Goal: Check status: Check status

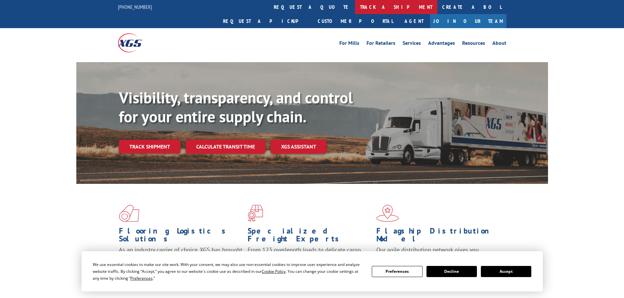
click at [355, 12] on link "track a shipment" at bounding box center [396, 7] width 82 height 14
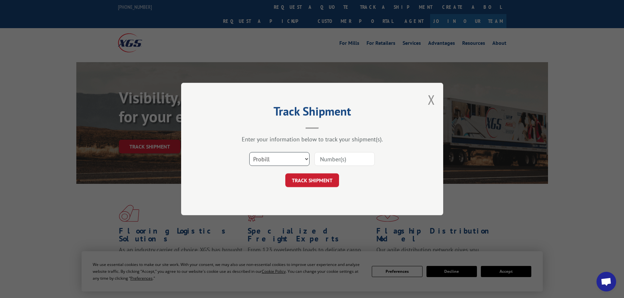
drag, startPoint x: 297, startPoint y: 160, endPoint x: 295, endPoint y: 165, distance: 4.9
click at [297, 160] on select "Select category... Probill BOL PO" at bounding box center [279, 159] width 60 height 14
select select "bol"
click at [249, 152] on select "Select category... Probill BOL PO" at bounding box center [279, 159] width 60 height 14
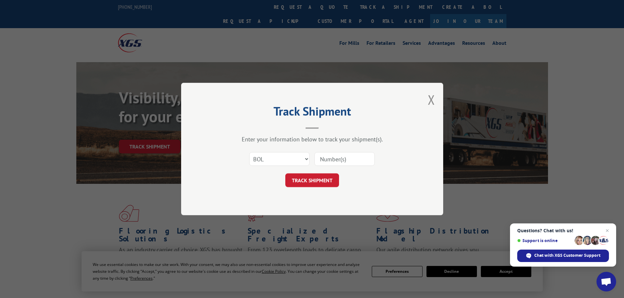
click at [354, 155] on input at bounding box center [344, 159] width 60 height 14
paste input "936478"
type input "936478"
click at [316, 178] on button "TRACK SHIPMENT" at bounding box center [312, 181] width 54 height 14
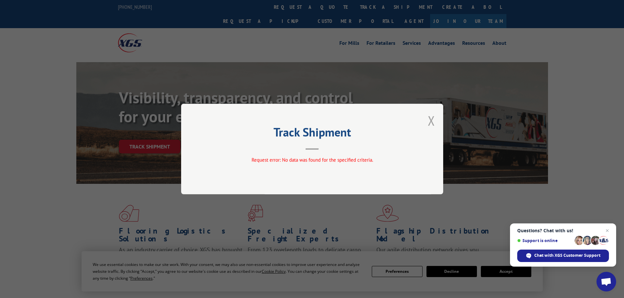
click at [429, 121] on button "Close modal" at bounding box center [431, 120] width 7 height 17
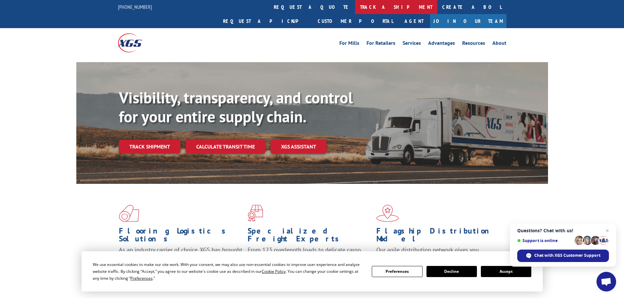
click at [355, 8] on link "track a shipment" at bounding box center [396, 7] width 82 height 14
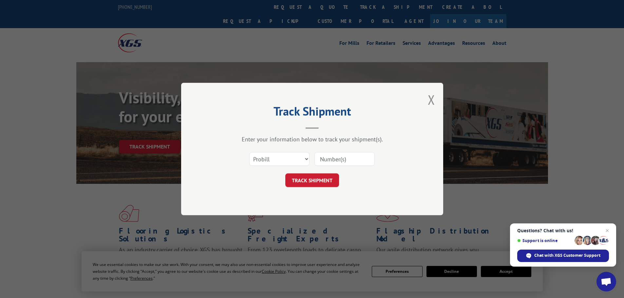
click at [325, 162] on input at bounding box center [344, 159] width 60 height 14
paste input "936478"
type input "936478"
click at [321, 174] on button "TRACK SHIPMENT" at bounding box center [312, 181] width 54 height 14
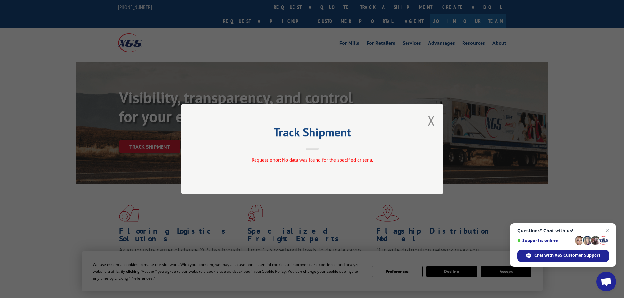
click at [428, 119] on button "Close modal" at bounding box center [431, 120] width 7 height 17
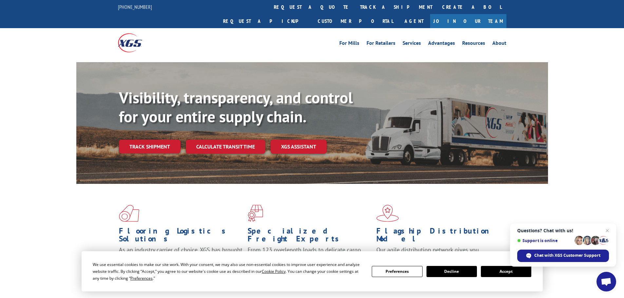
click at [355, 5] on link "track a shipment" at bounding box center [396, 7] width 82 height 14
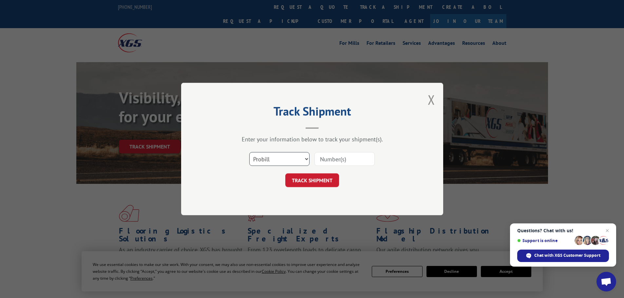
drag, startPoint x: 296, startPoint y: 160, endPoint x: 295, endPoint y: 166, distance: 5.7
click at [296, 161] on select "Select category... Probill BOL PO" at bounding box center [279, 159] width 60 height 14
select select "po"
click at [249, 152] on select "Select category... Probill BOL PO" at bounding box center [279, 159] width 60 height 14
click at [333, 162] on input at bounding box center [344, 159] width 60 height 14
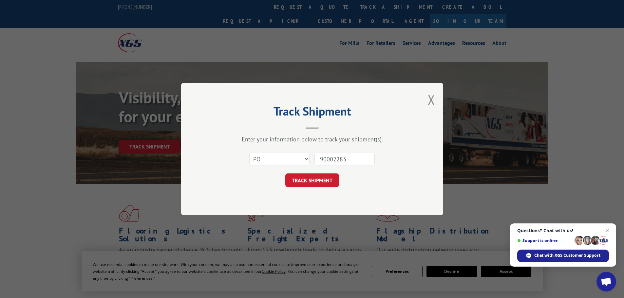
type input "900022837"
click button "TRACK SHIPMENT" at bounding box center [312, 181] width 54 height 14
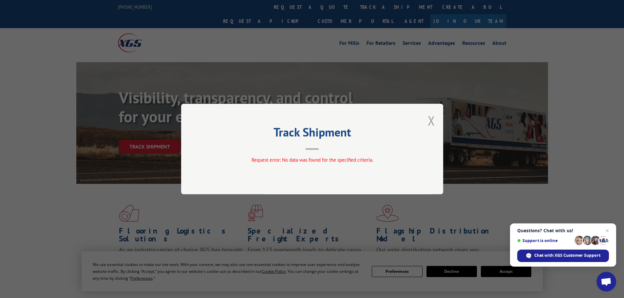
click at [433, 126] on button "Close modal" at bounding box center [431, 120] width 7 height 17
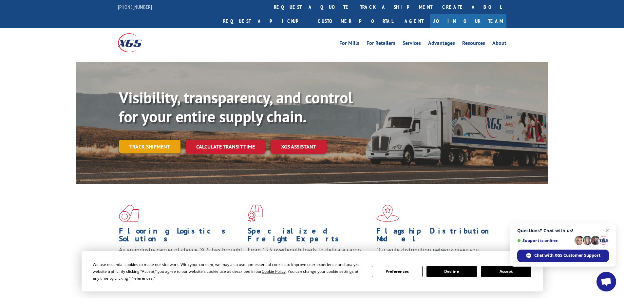
click at [141, 140] on link "Track shipment" at bounding box center [150, 147] width 62 height 14
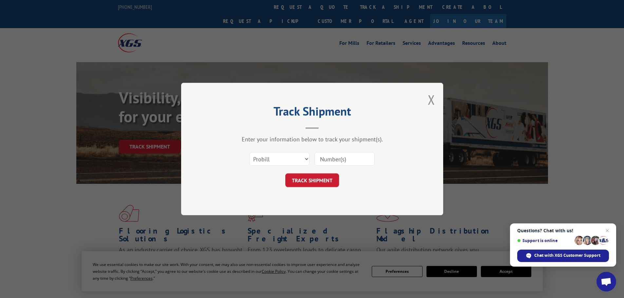
drag, startPoint x: 329, startPoint y: 160, endPoint x: 317, endPoint y: 160, distance: 11.8
click at [328, 160] on input at bounding box center [344, 159] width 60 height 14
drag, startPoint x: 266, startPoint y: 159, endPoint x: 266, endPoint y: 165, distance: 5.9
click at [266, 159] on select "Select category... Probill BOL PO" at bounding box center [279, 159] width 60 height 14
select select "bol"
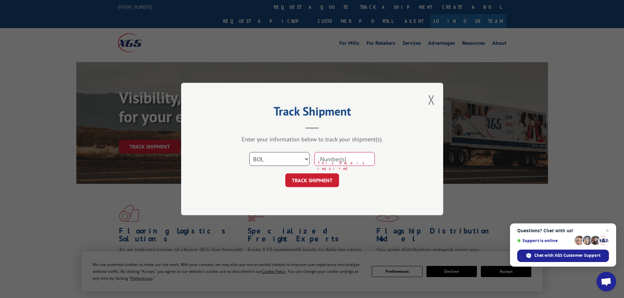
click at [249, 152] on select "Select category... Probill BOL PO" at bounding box center [279, 159] width 60 height 14
click at [321, 169] on span "This field is required" at bounding box center [346, 165] width 57 height 11
click at [328, 164] on input at bounding box center [344, 159] width 60 height 14
paste input "CP-029653.A"
type input "CP-029653.A"
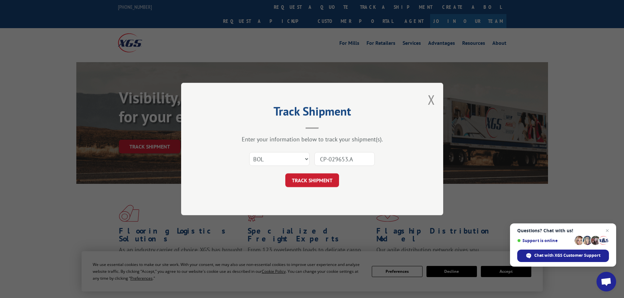
click button "TRACK SHIPMENT" at bounding box center [312, 181] width 54 height 14
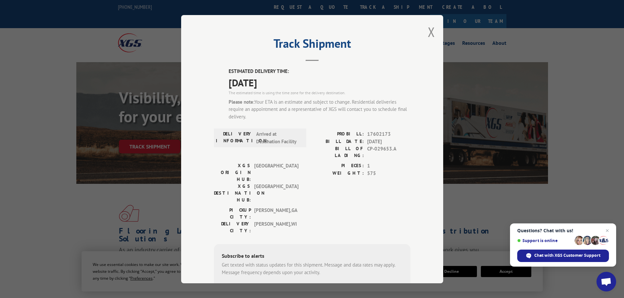
scroll to position [33, 0]
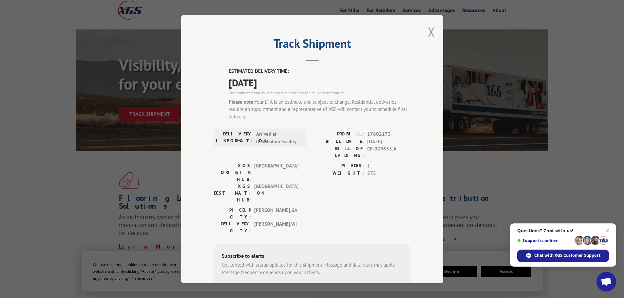
click at [431, 31] on button "Close modal" at bounding box center [431, 31] width 7 height 17
